Goal: Task Accomplishment & Management: Manage account settings

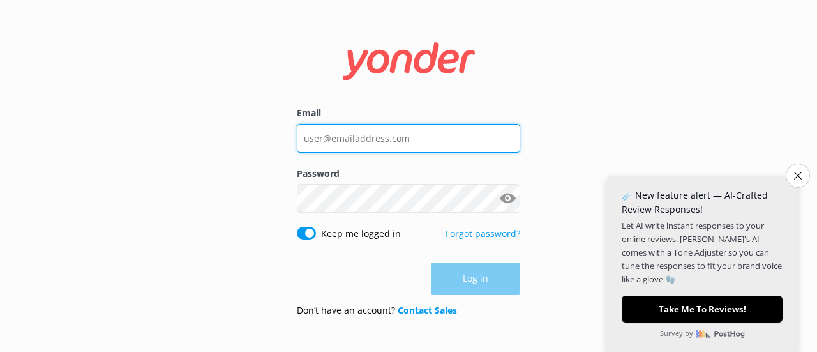
click at [359, 142] on input "Email" at bounding box center [409, 138] width 224 height 29
type input "[EMAIL_ADDRESS][DOMAIN_NAME]"
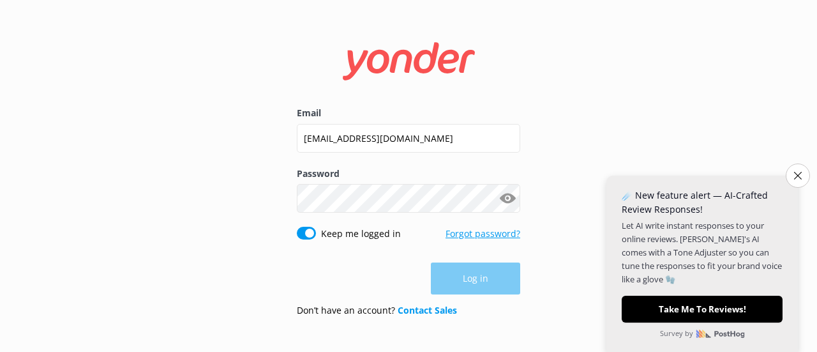
click at [483, 232] on form "Email [EMAIL_ADDRESS][DOMAIN_NAME] Password Show password Keep me logged in For…" at bounding box center [409, 176] width 224 height 302
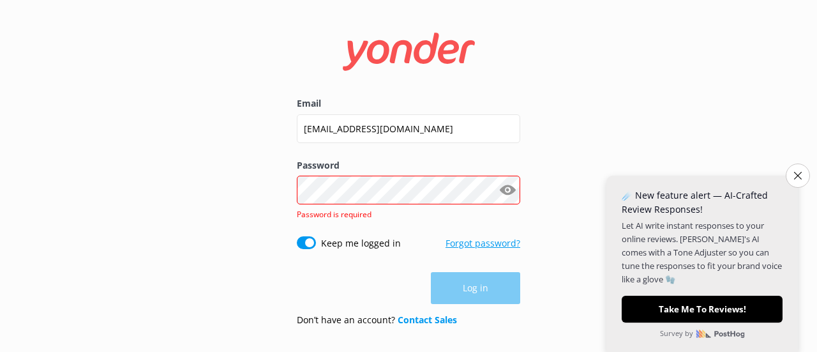
click at [465, 245] on link "Forgot password?" at bounding box center [483, 243] width 75 height 12
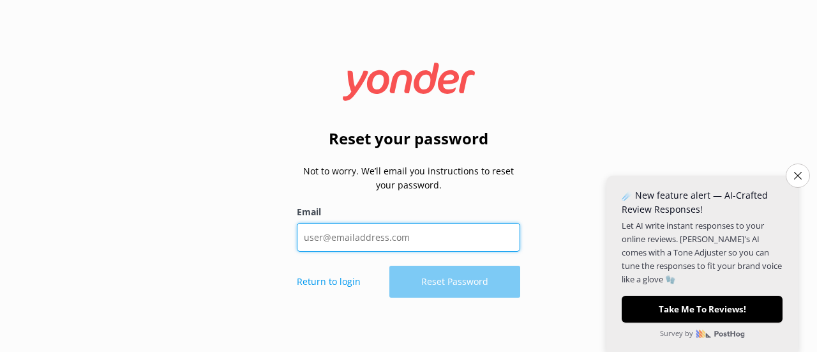
click at [368, 234] on input "Email" at bounding box center [409, 237] width 224 height 29
type input "[EMAIL_ADDRESS][DOMAIN_NAME]"
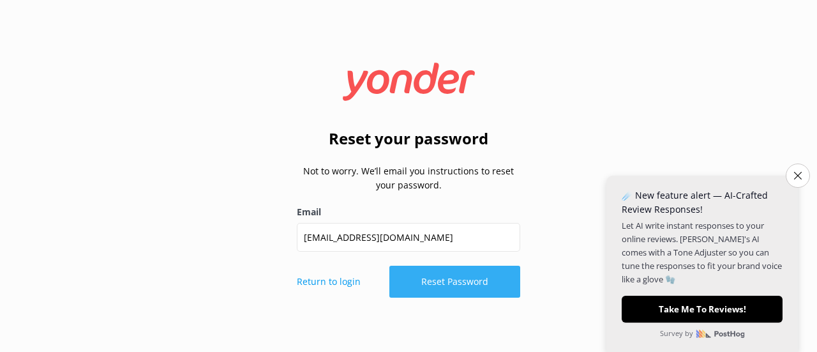
click at [429, 282] on button "Reset Password" at bounding box center [455, 282] width 131 height 32
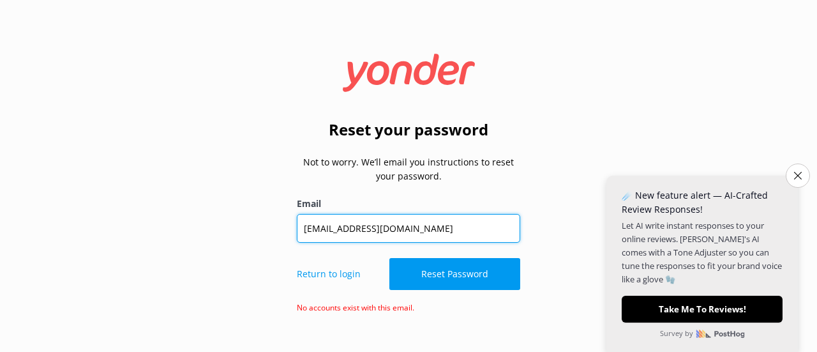
click at [389, 232] on input "[EMAIL_ADDRESS][DOMAIN_NAME]" at bounding box center [409, 228] width 224 height 29
drag, startPoint x: 430, startPoint y: 228, endPoint x: 287, endPoint y: 237, distance: 143.3
click at [287, 237] on div "Reset your password Not to worry. We’ll email you instructions to reset your pa…" at bounding box center [408, 175] width 255 height 278
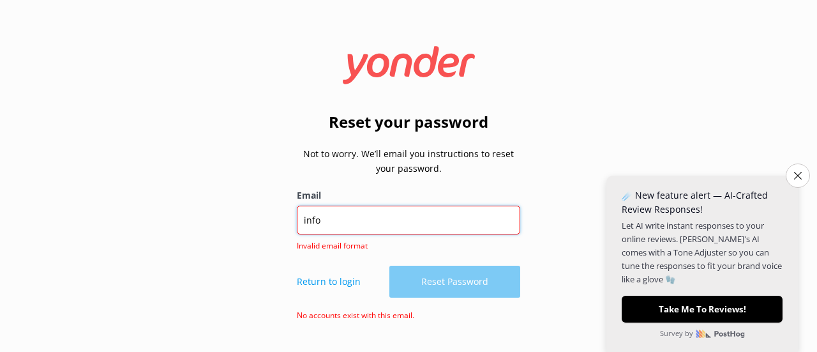
type input "[EMAIL_ADDRESS][DOMAIN_NAME]"
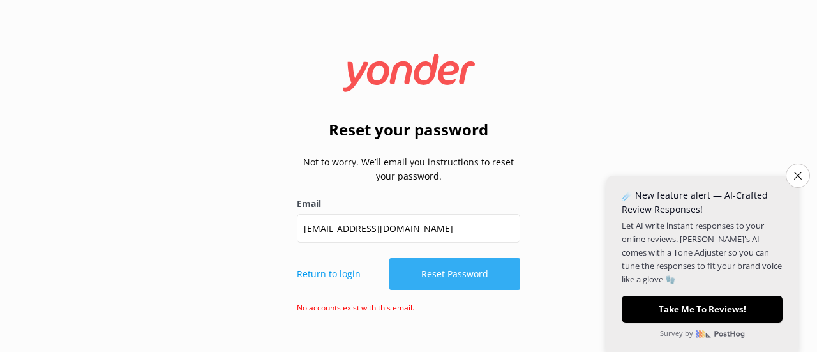
click at [437, 271] on button "Reset Password" at bounding box center [455, 274] width 131 height 32
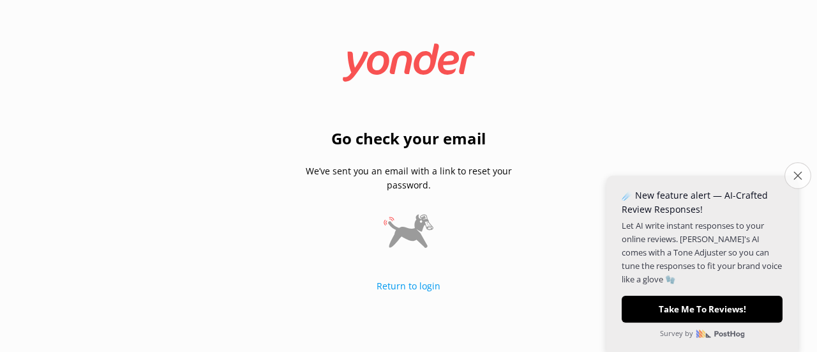
click at [792, 174] on button "Close survey" at bounding box center [798, 175] width 27 height 27
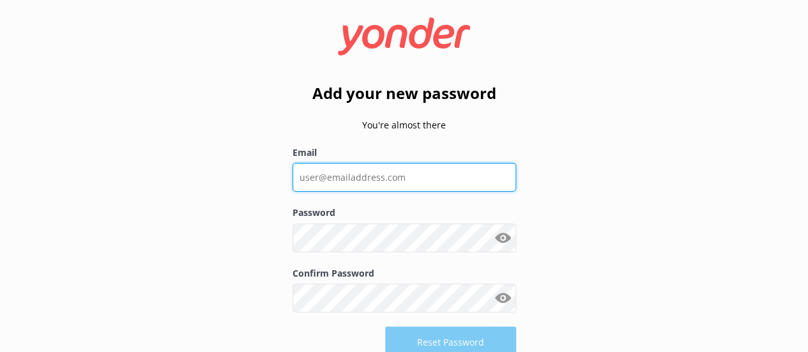
click at [347, 178] on input "Email" at bounding box center [404, 177] width 224 height 29
type input "[EMAIL_ADDRESS][DOMAIN_NAME]"
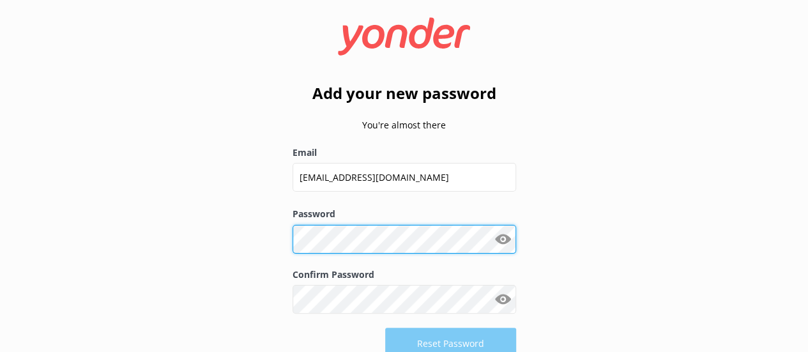
click at [280, 238] on div "Add your new password You're almost there Email info@iceberg.co.nz Password Sho…" at bounding box center [404, 184] width 255 height 368
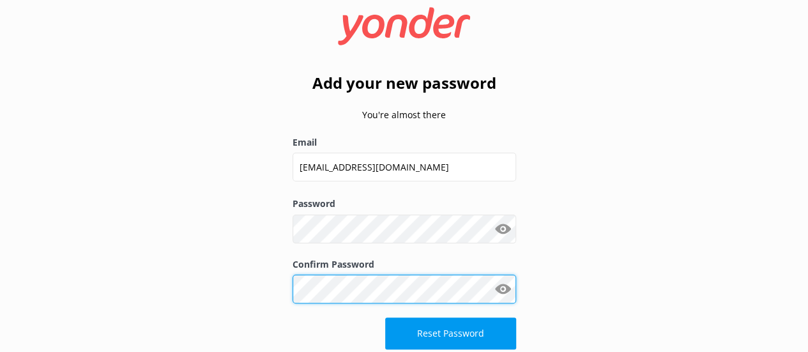
scroll to position [16, 0]
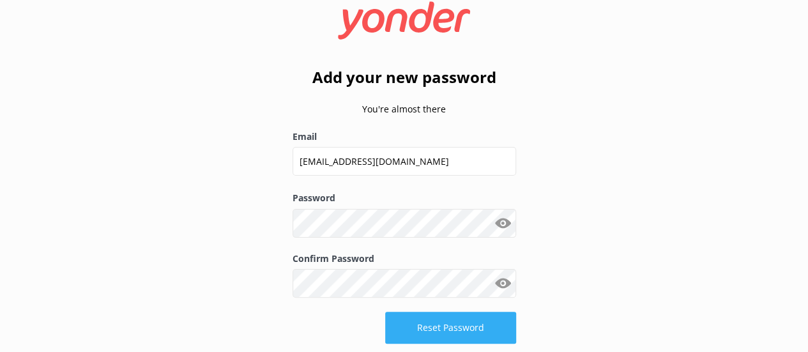
click at [446, 324] on button "Reset Password" at bounding box center [450, 328] width 131 height 32
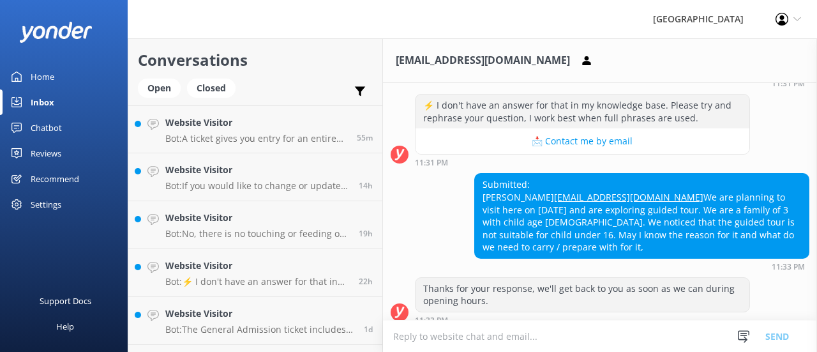
scroll to position [285, 0]
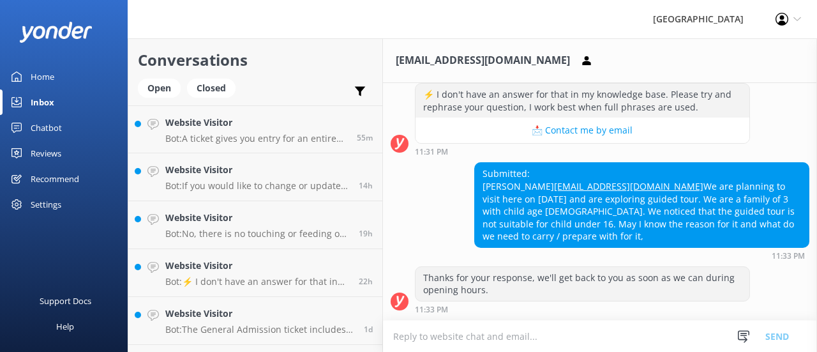
click at [425, 335] on textarea at bounding box center [600, 336] width 434 height 31
click at [418, 337] on textarea at bounding box center [600, 336] width 434 height 31
